Goal: Task Accomplishment & Management: Manage account settings

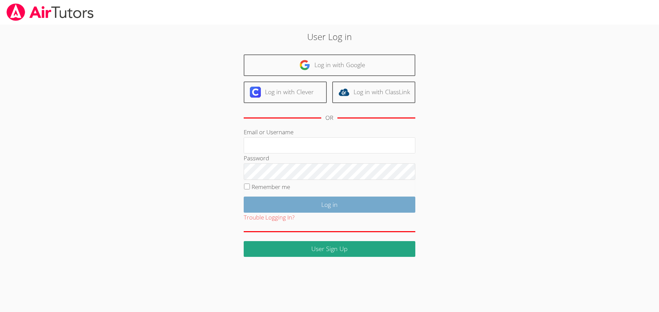
type input "[EMAIL_ADDRESS][DOMAIN_NAME]"
click at [283, 205] on input "Log in" at bounding box center [330, 205] width 172 height 16
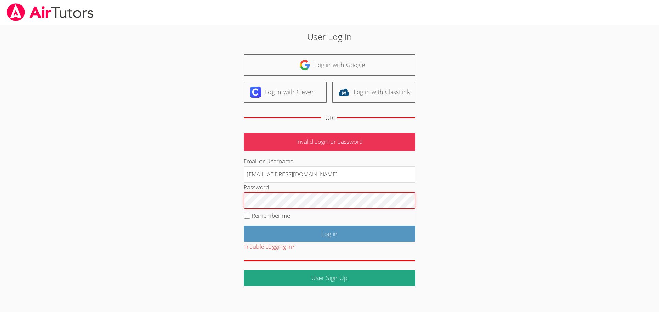
click at [166, 196] on div "User Log in Log in with Google Log in with Clever Log in with ClassLink OR Inva…" at bounding box center [330, 158] width 356 height 256
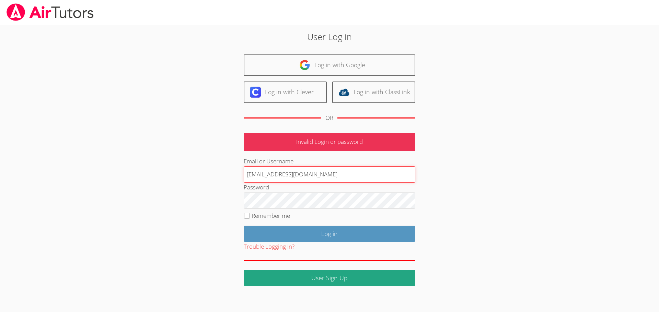
drag, startPoint x: 355, startPoint y: 174, endPoint x: 155, endPoint y: 173, distance: 199.6
click at [157, 174] on div "User Log in Log in with Google Log in with Clever Log in with ClassLink OR Inva…" at bounding box center [330, 158] width 356 height 256
click at [262, 173] on input "Email or Username" at bounding box center [330, 175] width 172 height 16
type input "snwhit84@gmail.com"
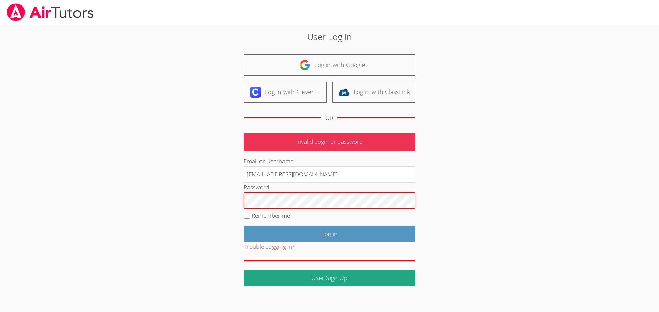
click at [198, 194] on div "User Log in Log in with Google Log in with Clever Log in with ClassLink OR Inva…" at bounding box center [330, 158] width 356 height 256
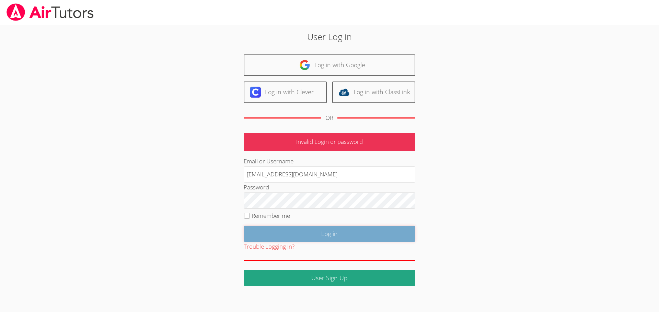
click at [250, 230] on input "Log in" at bounding box center [330, 234] width 172 height 16
